Goal: Transaction & Acquisition: Purchase product/service

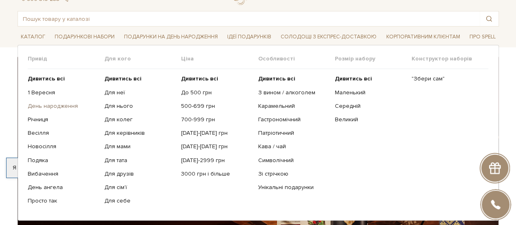
scroll to position [41, 0]
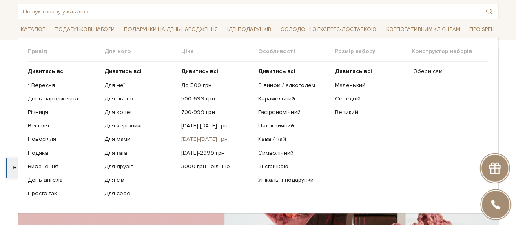
click at [201, 137] on link "[DATE]-[DATE] грн" at bounding box center [216, 139] width 71 height 7
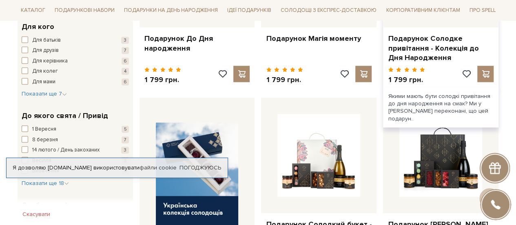
scroll to position [286, 0]
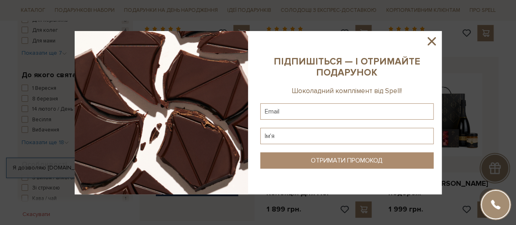
click at [430, 41] on icon at bounding box center [432, 41] width 14 height 14
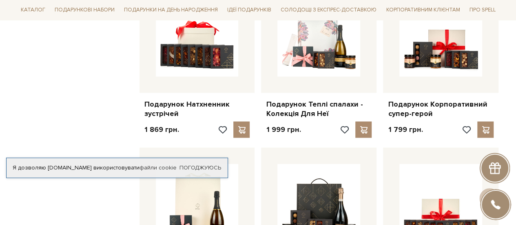
scroll to position [694, 0]
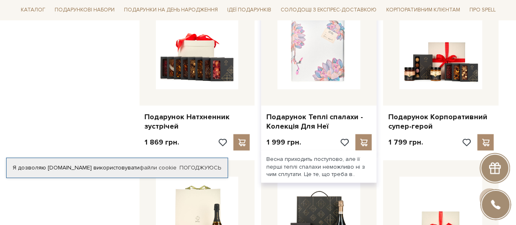
click at [317, 61] on img at bounding box center [319, 47] width 83 height 83
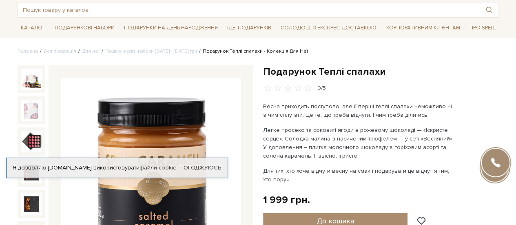
scroll to position [82, 0]
